Goal: Answer question/provide support: Answer question/provide support

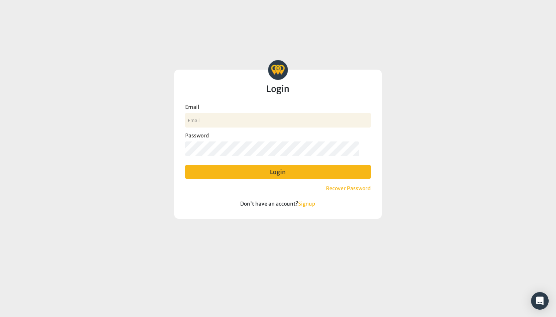
type input "[EMAIL_ADDRESS][DOMAIN_NAME]"
click at [283, 171] on button "Login" at bounding box center [278, 172] width 186 height 14
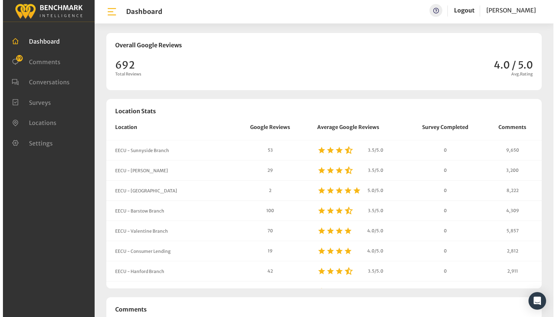
scroll to position [560, 551]
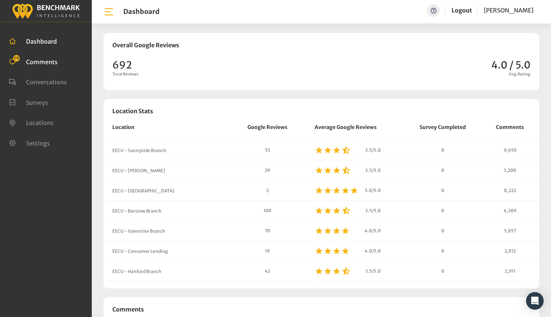
click at [47, 61] on span "Comments" at bounding box center [42, 61] width 32 height 7
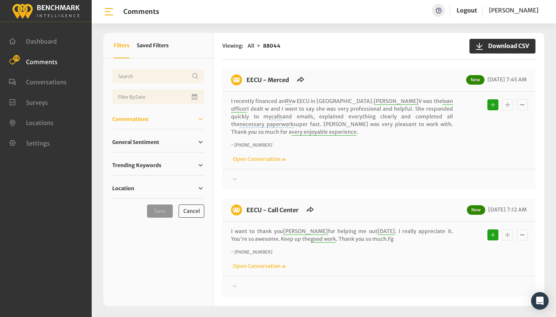
click at [127, 114] on link "Conversations" at bounding box center [158, 119] width 92 height 11
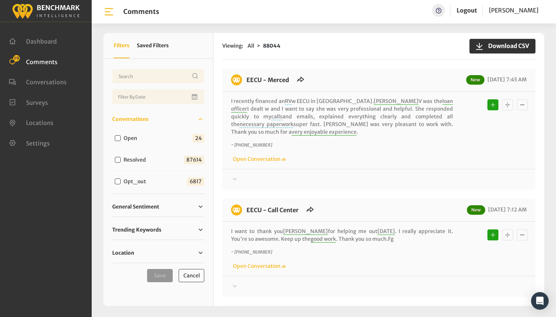
click at [120, 139] on input "Open" at bounding box center [118, 138] width 6 height 6
checkbox input "true"
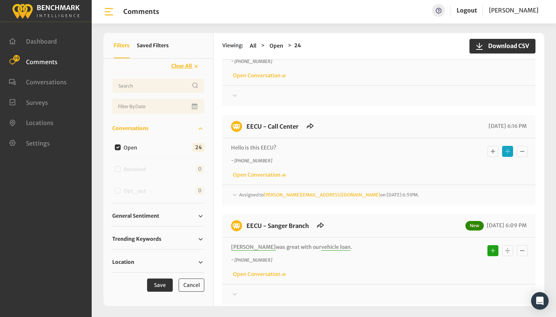
scroll to position [624, 0]
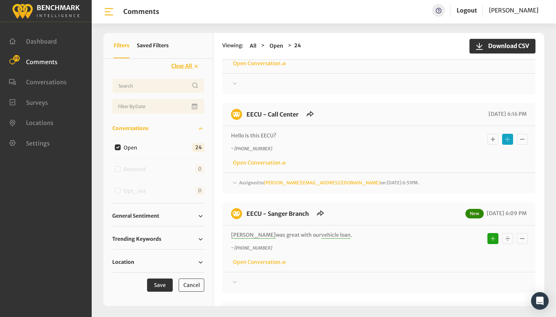
click at [250, 180] on span "Assigned to [PERSON_NAME][EMAIL_ADDRESS][DOMAIN_NAME] on [DATE] 6:51PM." at bounding box center [329, 183] width 180 height 6
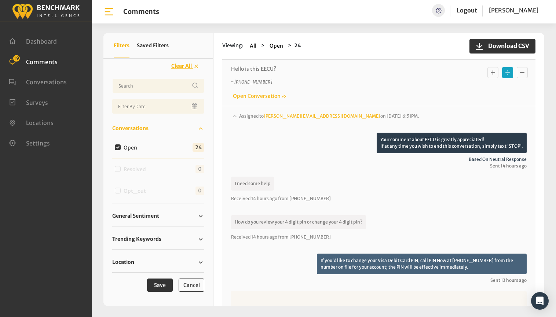
scroll to position [697, 0]
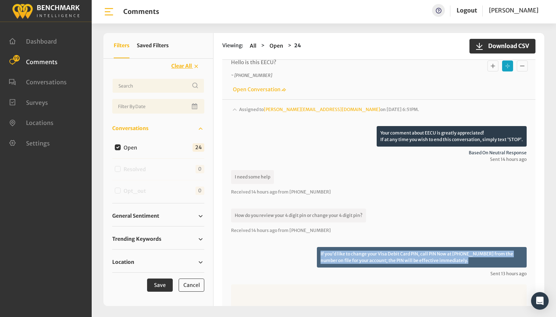
drag, startPoint x: 486, startPoint y: 246, endPoint x: 316, endPoint y: 237, distance: 169.5
click at [317, 247] on p "If you'd like to change your Visa Debit Card PIN, call PIN Now at [PHONE_NUMBER…" at bounding box center [422, 257] width 210 height 21
copy p "If you'd like to change your Visa Debit Card PIN, call PIN Now at [PHONE_NUMBER…"
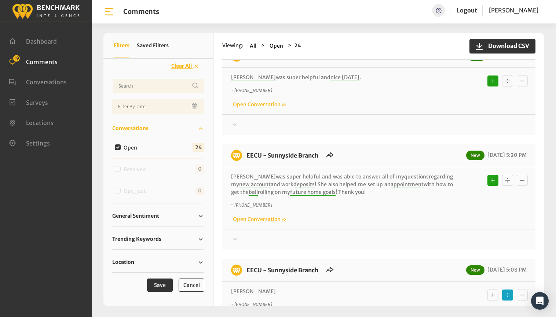
scroll to position [1321, 0]
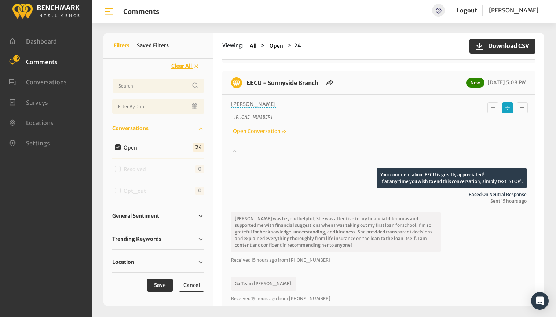
click at [490, 103] on icon "Basic example" at bounding box center [493, 107] width 7 height 9
click at [130, 215] on span "General Sentiment" at bounding box center [135, 216] width 47 height 8
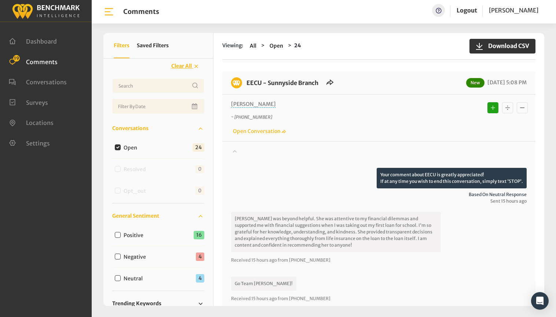
click at [118, 279] on input "Neutral" at bounding box center [118, 279] width 6 height 6
checkbox input "true"
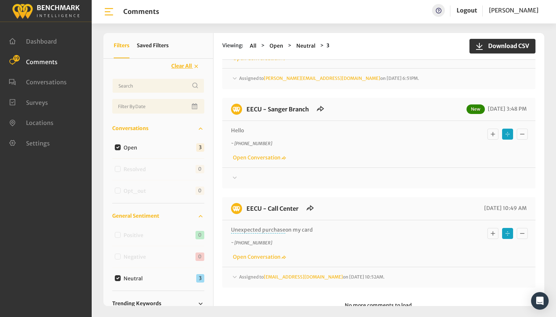
scroll to position [73, 0]
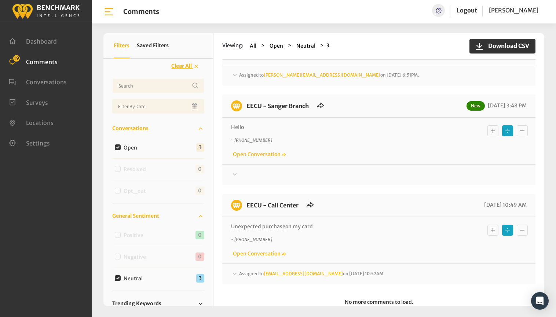
click at [237, 80] on icon at bounding box center [234, 75] width 7 height 9
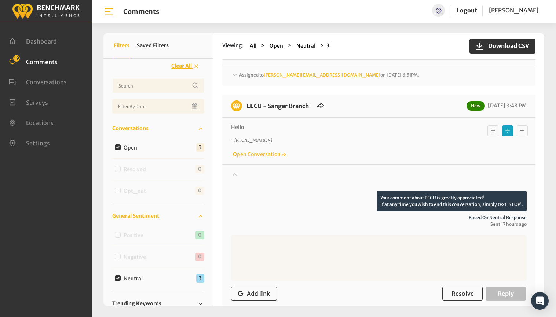
click at [237, 80] on icon at bounding box center [234, 75] width 7 height 9
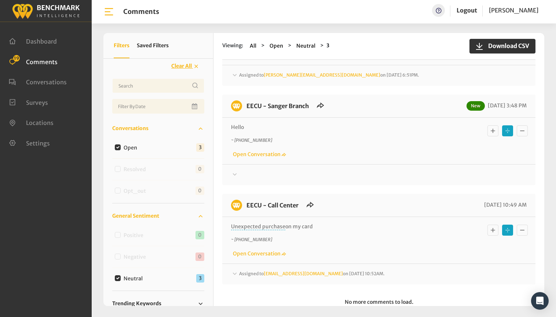
scroll to position [93, 0]
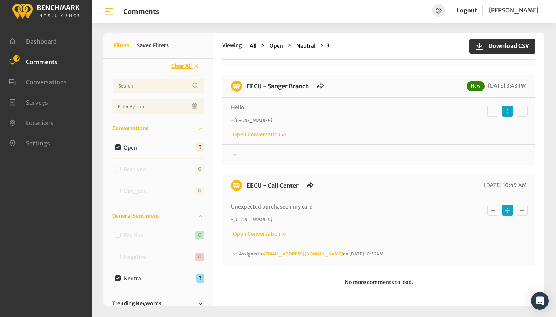
click at [249, 58] on span "Assigned to [EMAIL_ADDRESS][DOMAIN_NAME] on [DATE] 10:52AM." at bounding box center [329, 55] width 180 height 6
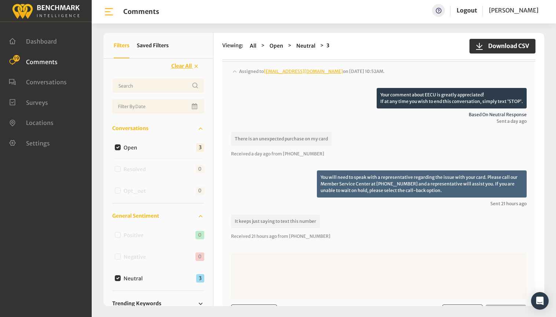
scroll to position [277, 0]
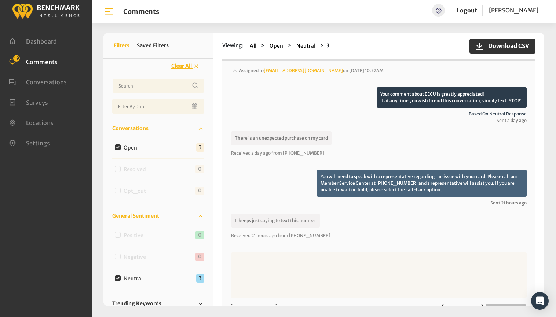
click at [117, 276] on input "Neutral" at bounding box center [118, 279] width 6 height 6
checkbox input "false"
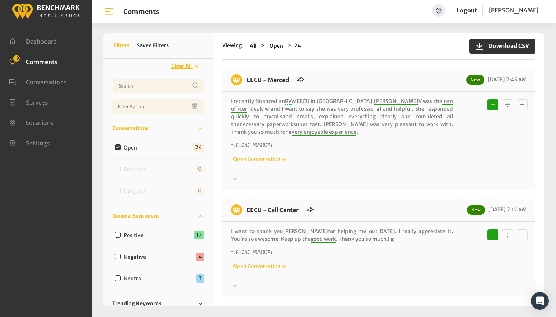
click at [117, 255] on input "Negative" at bounding box center [118, 257] width 6 height 6
checkbox input "true"
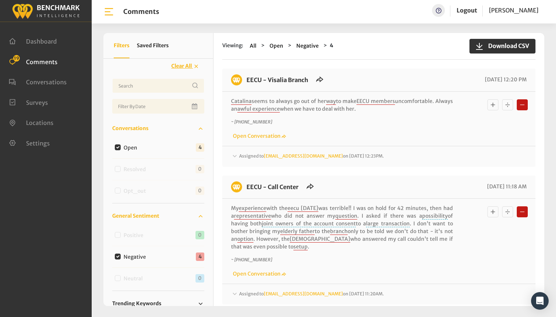
click at [242, 155] on span "Assigned to [EMAIL_ADDRESS][DOMAIN_NAME] on [DATE] 12:23PM." at bounding box center [311, 156] width 145 height 6
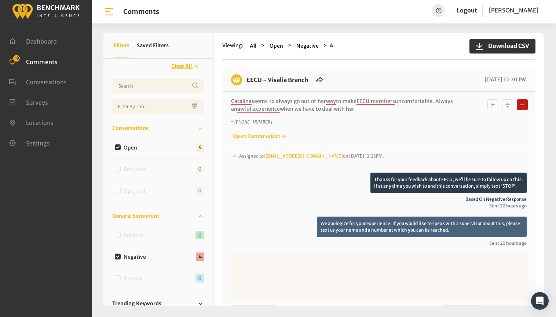
click at [242, 155] on span "Assigned to [EMAIL_ADDRESS][DOMAIN_NAME] on [DATE] 12:23PM." at bounding box center [311, 156] width 145 height 6
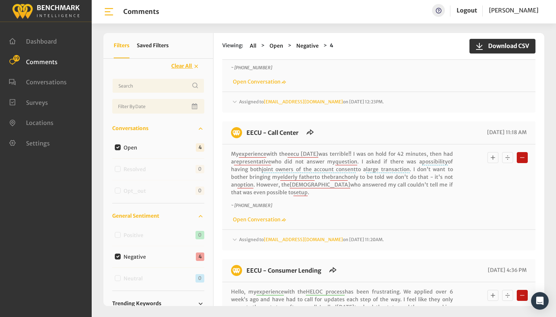
scroll to position [73, 0]
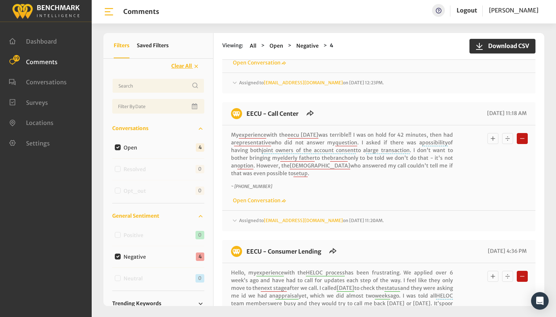
click at [243, 86] on span "Assigned to [EMAIL_ADDRESS][DOMAIN_NAME] on [DATE] 11:20AM." at bounding box center [311, 83] width 145 height 6
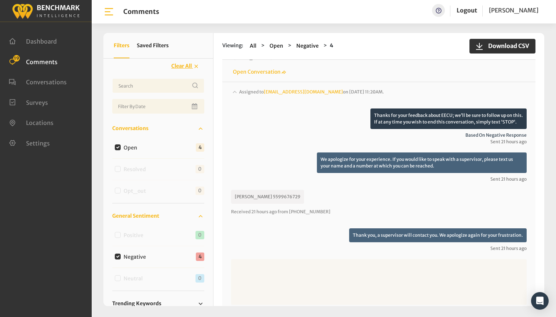
scroll to position [220, 0]
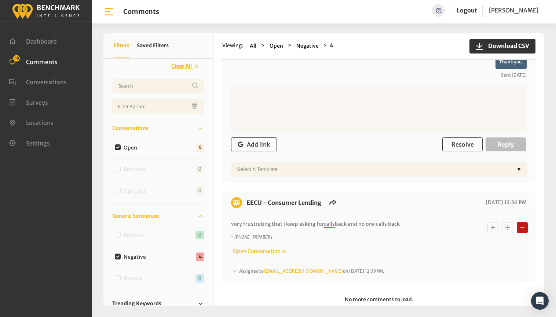
scroll to position [531, 0]
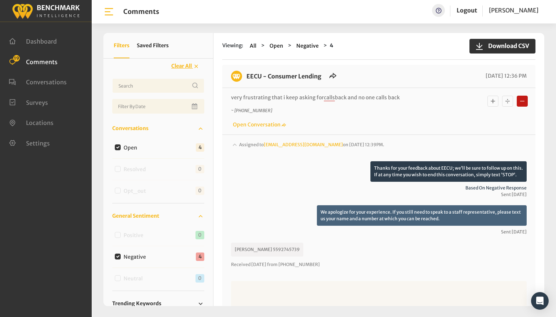
scroll to position [641, 0]
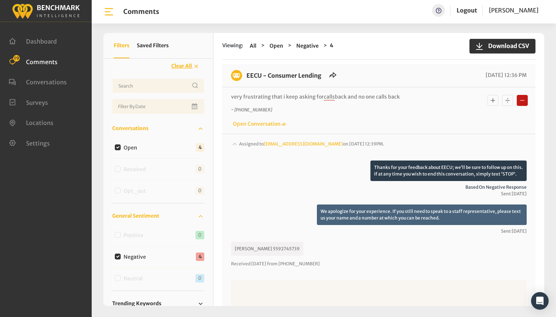
click at [116, 255] on input "Negative" at bounding box center [118, 257] width 6 height 6
checkbox input "false"
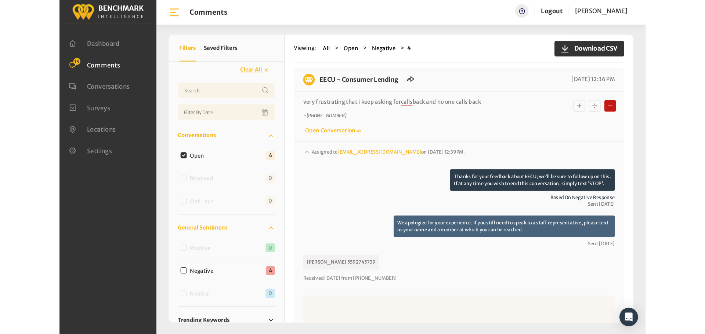
scroll to position [0, 0]
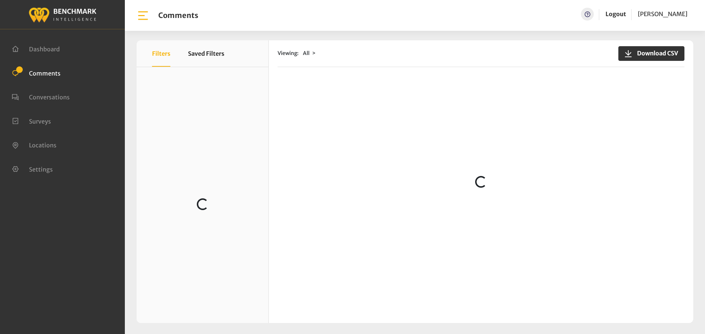
scroll to position [367, 0]
